Goal: Task Accomplishment & Management: Manage account settings

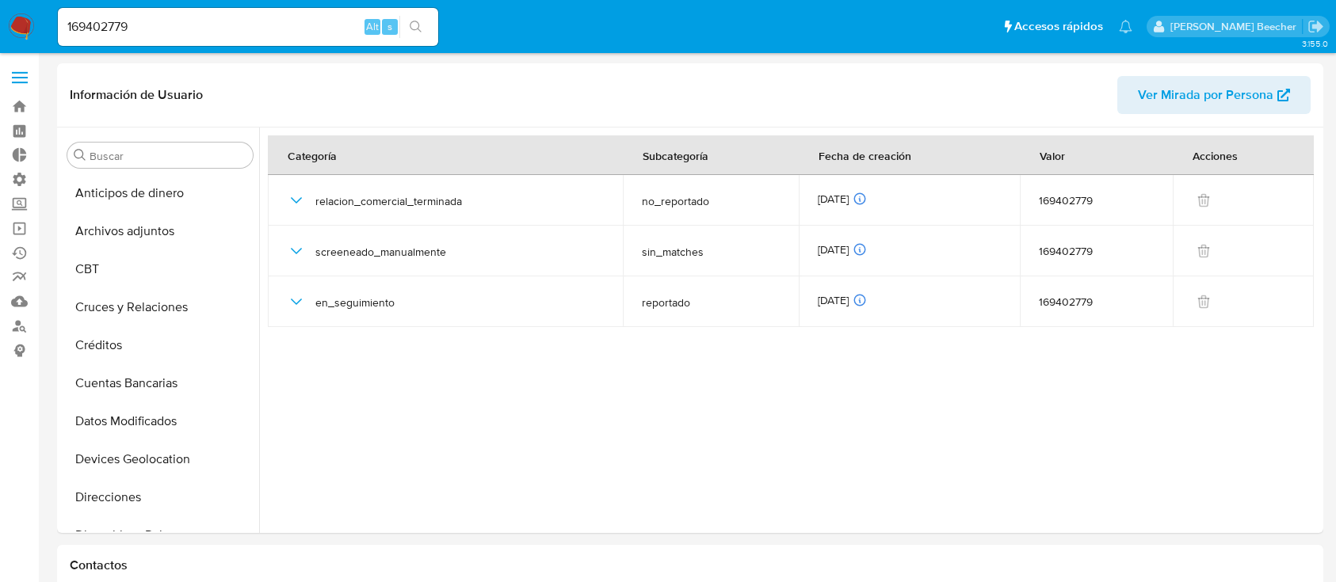
select select "10"
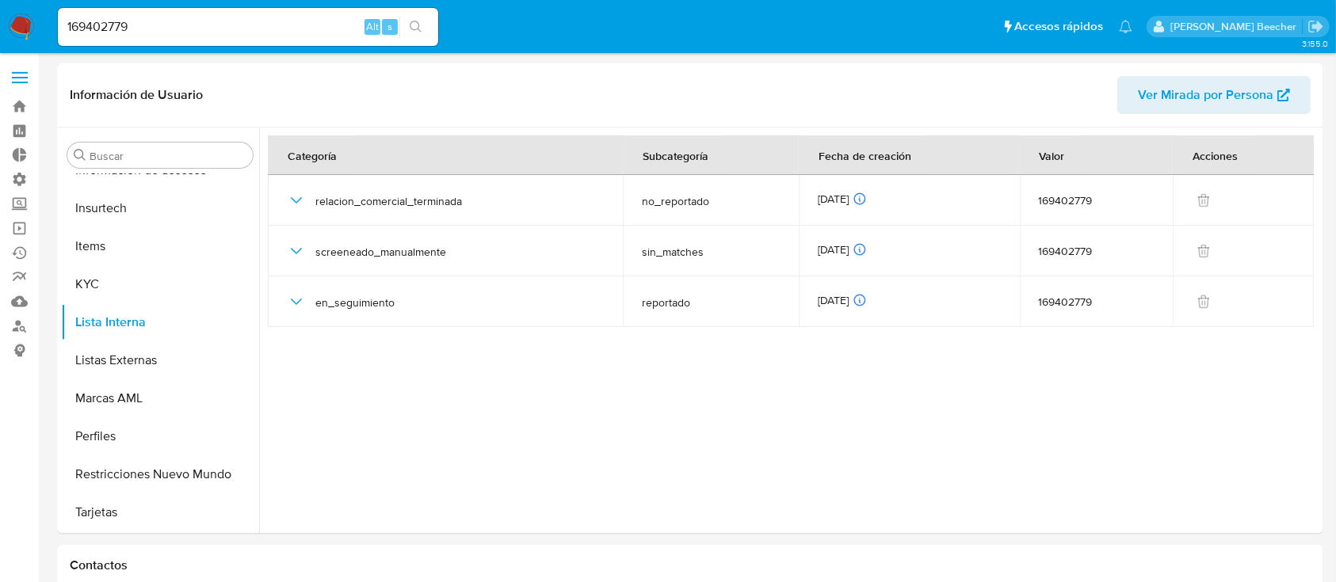
click at [19, 83] on span at bounding box center [20, 83] width 16 height 2
click at [0, 0] on input "checkbox" at bounding box center [0, 0] width 0 height 0
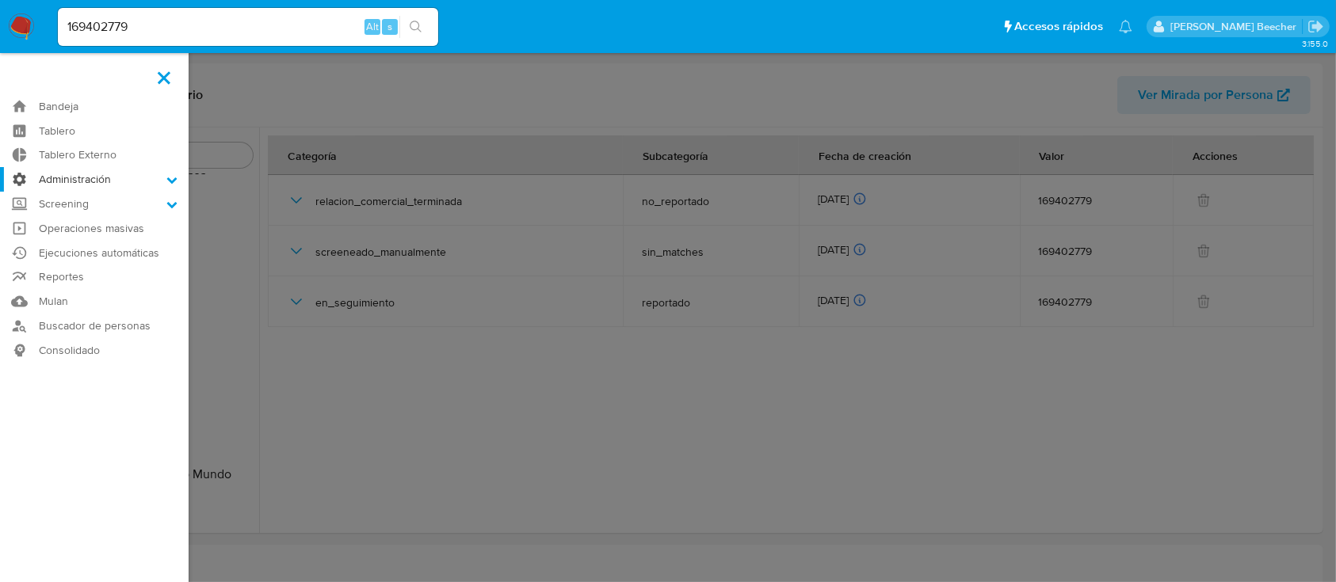
click at [124, 174] on label "Administración" at bounding box center [94, 179] width 189 height 25
click at [0, 0] on input "Administración" at bounding box center [0, 0] width 0 height 0
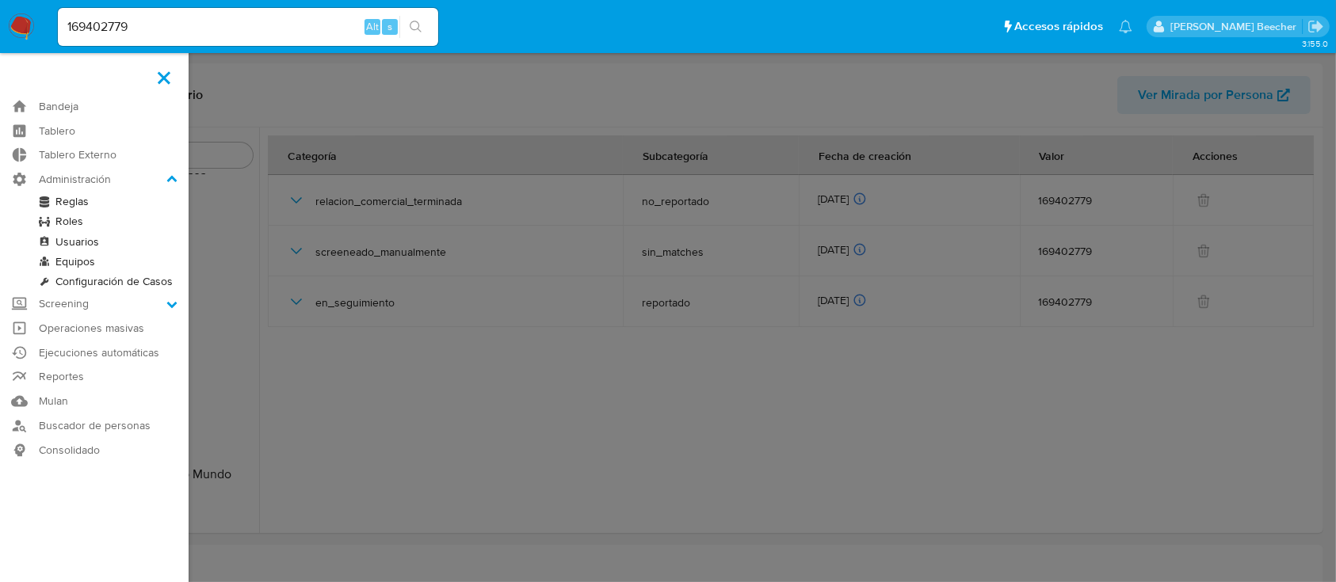
click at [91, 276] on link "Configuración de Casos" at bounding box center [94, 282] width 189 height 20
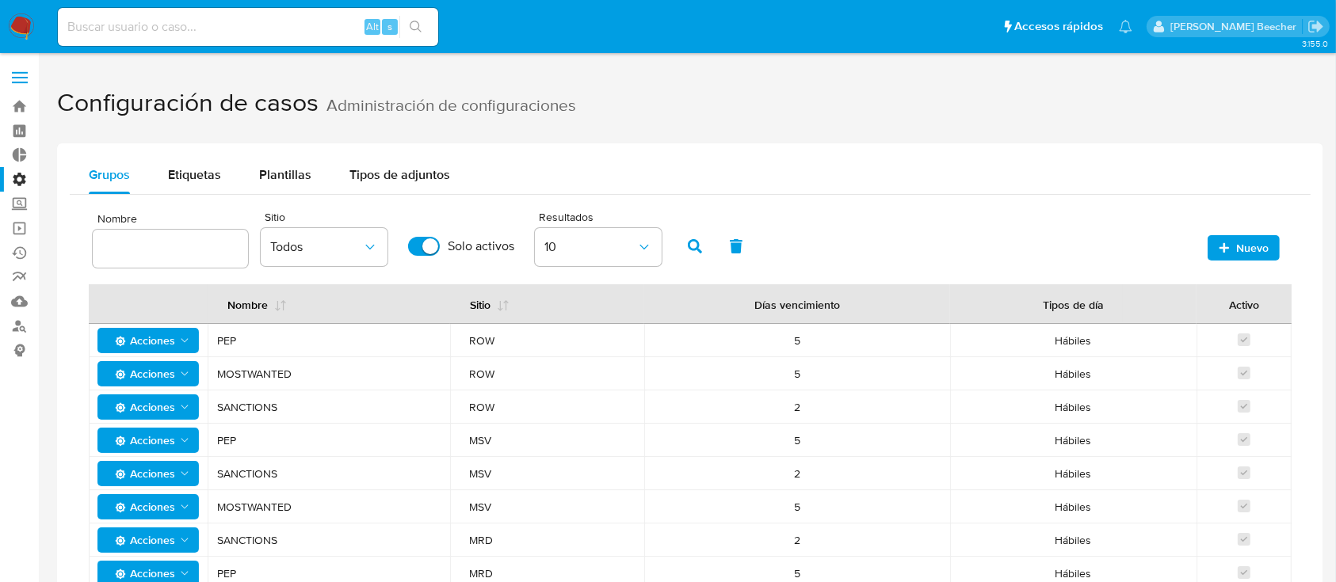
click at [189, 244] on input "text" at bounding box center [170, 248] width 155 height 21
type input "sanc"
click at [349, 238] on button "Todos" at bounding box center [324, 247] width 127 height 38
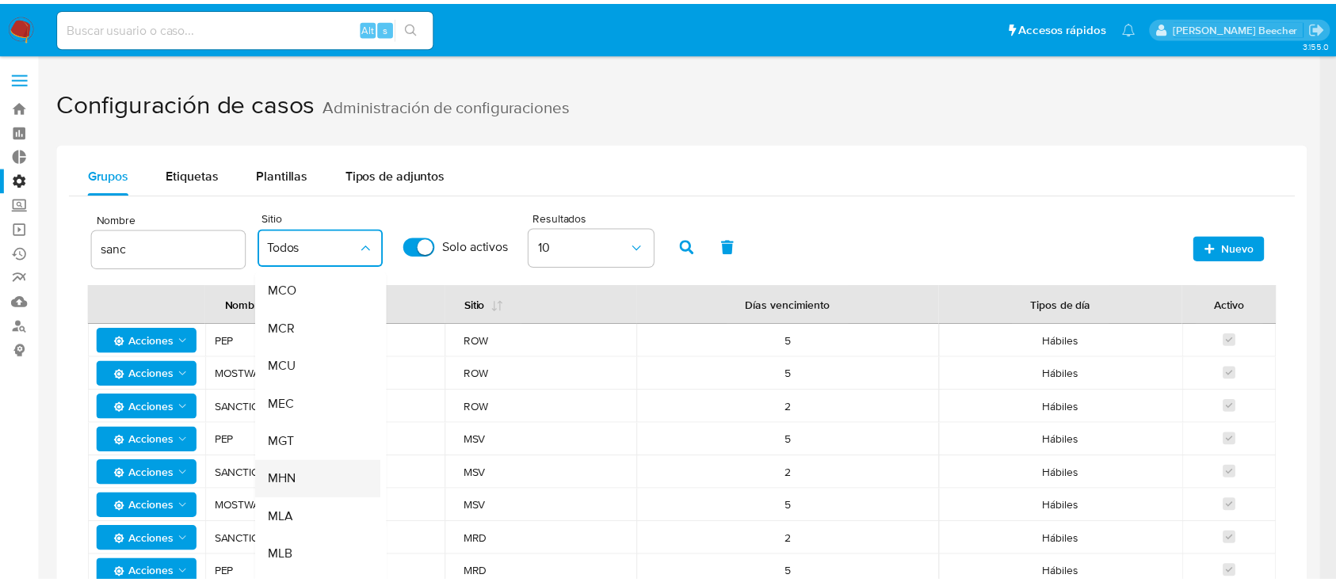
scroll to position [173, 0]
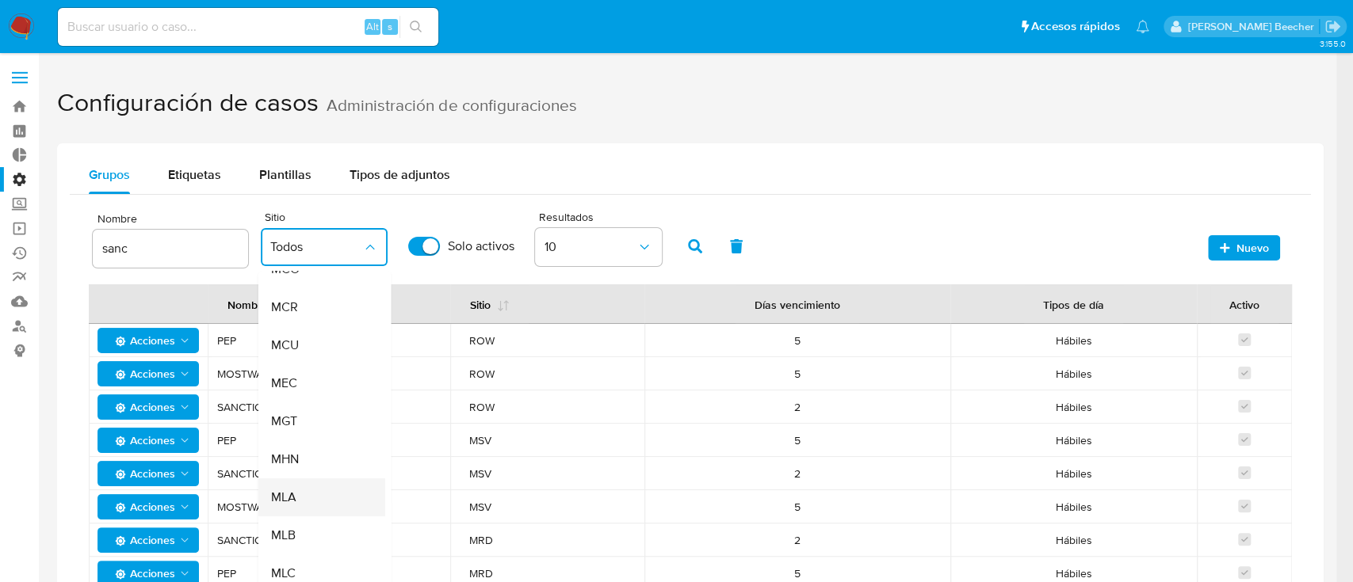
click at [315, 492] on div "MLA" at bounding box center [316, 498] width 92 height 38
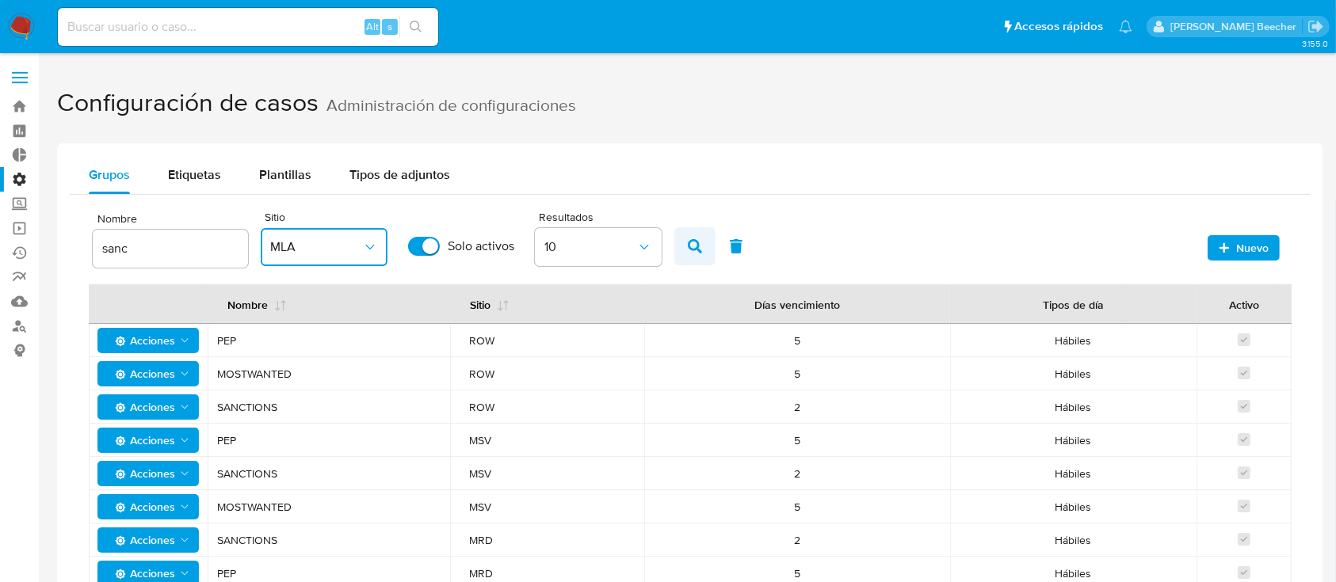
click at [696, 235] on span "button" at bounding box center [695, 246] width 14 height 27
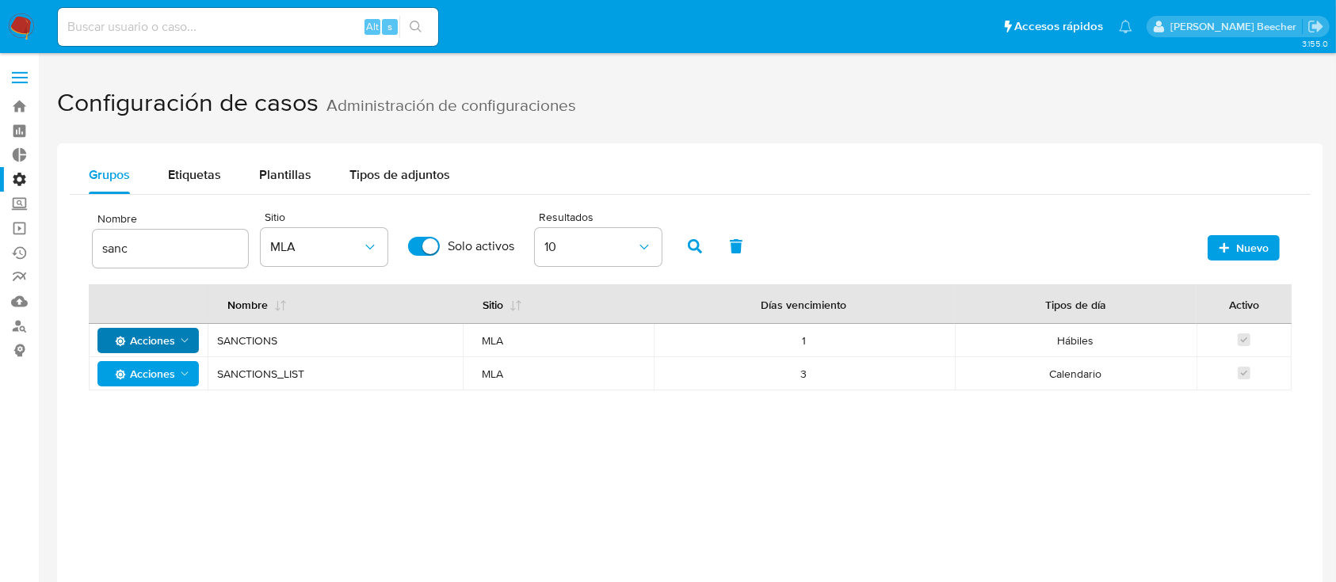
click at [184, 340] on polygon "Acciones" at bounding box center [184, 340] width 7 height 4
click at [143, 387] on button "Editar" at bounding box center [148, 380] width 143 height 38
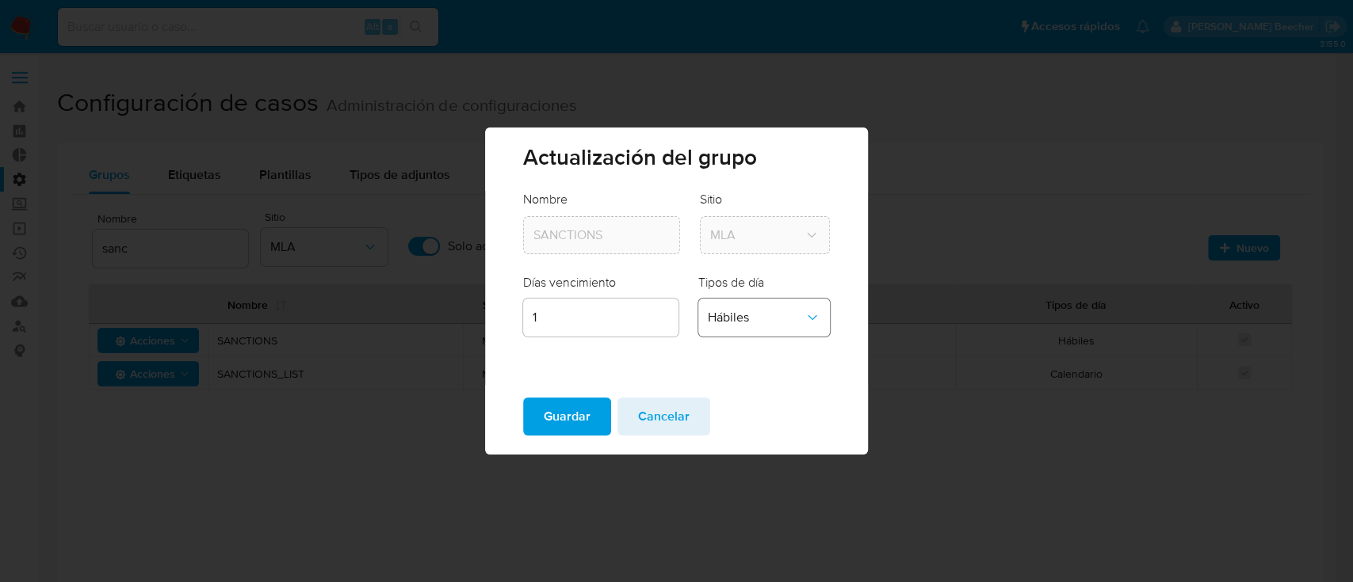
click at [792, 310] on span "Hábiles" at bounding box center [756, 318] width 97 height 16
drag, startPoint x: 770, startPoint y: 347, endPoint x: 591, endPoint y: 410, distance: 190.0
click at [769, 348] on div "Calendario" at bounding box center [759, 354] width 104 height 38
click at [584, 411] on span "Guardar" at bounding box center [567, 416] width 47 height 35
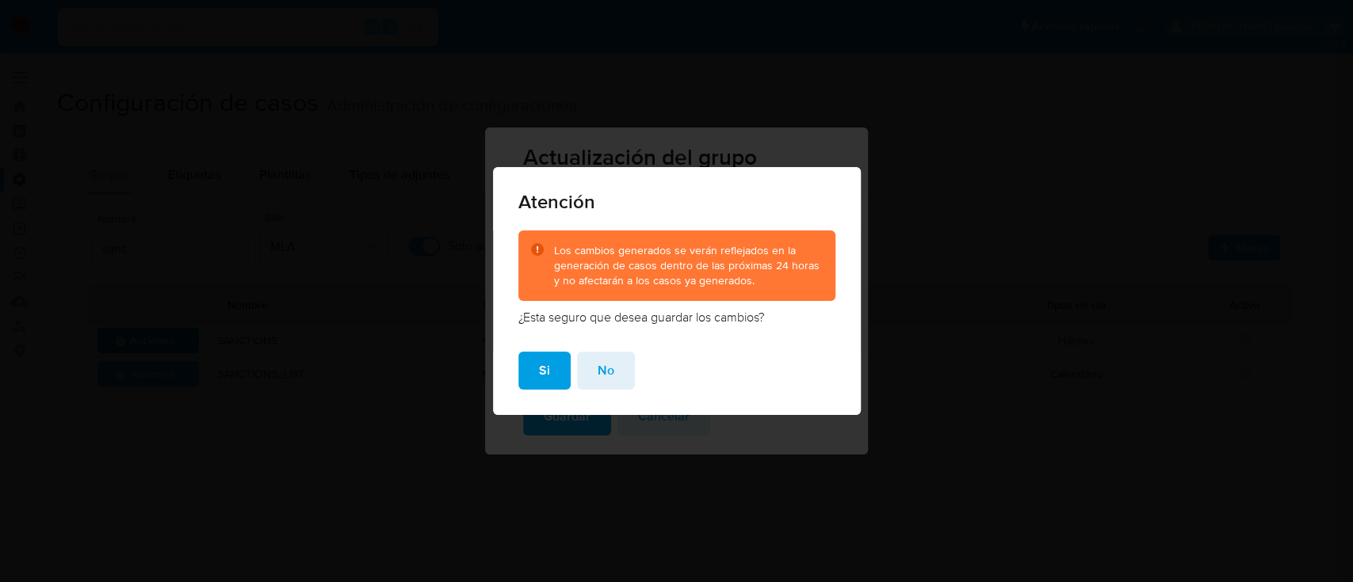
click at [539, 368] on span "Si" at bounding box center [544, 370] width 11 height 35
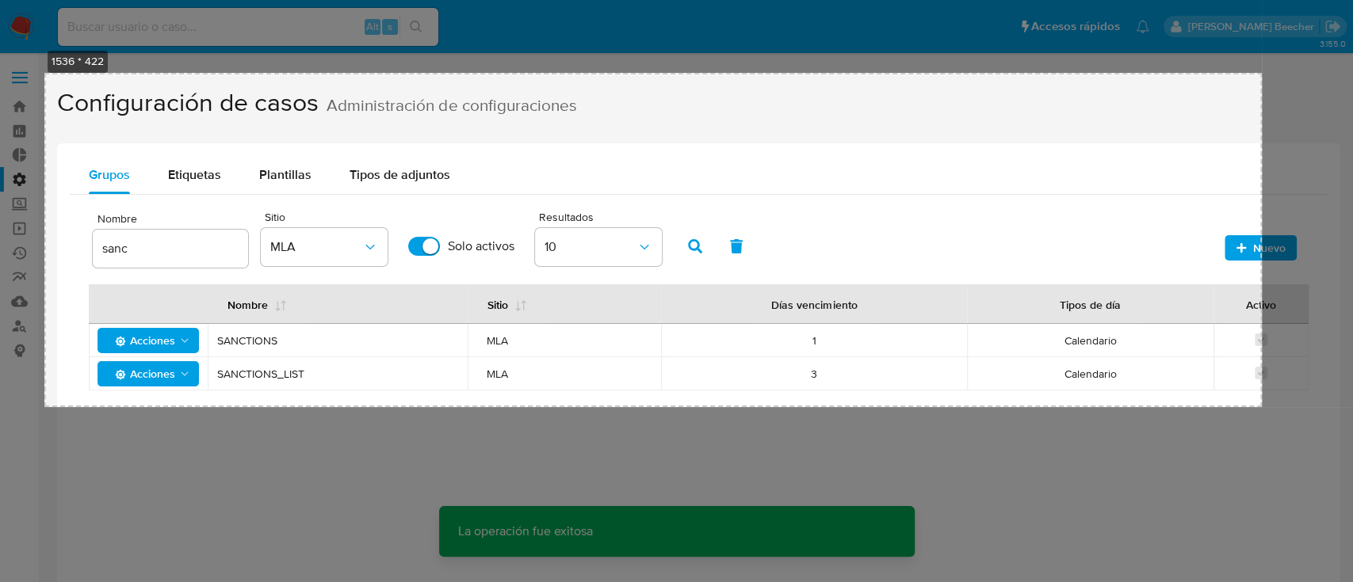
drag, startPoint x: 48, startPoint y: 73, endPoint x: 1239, endPoint y: 396, distance: 1234.8
click at [1261, 408] on div "1536 * 422 Copiar Cancelar Guardar" at bounding box center [676, 367] width 1353 height 735
click at [1282, 345] on button "Copiar" at bounding box center [1290, 342] width 42 height 21
